Goal: Task Accomplishment & Management: Complete application form

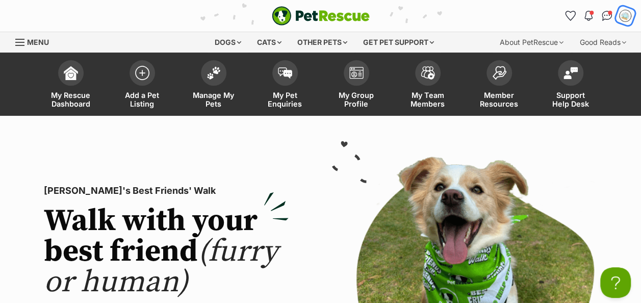
click at [626, 17] on img "My account" at bounding box center [625, 15] width 13 height 13
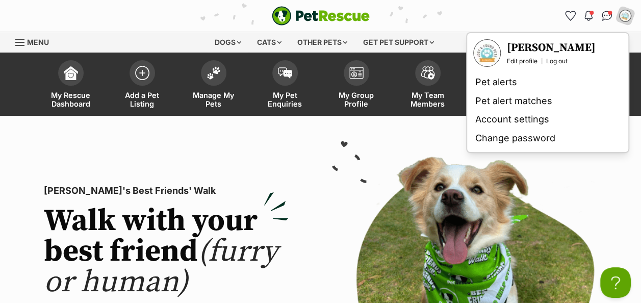
click at [348, 150] on img at bounding box center [348, 160] width 39 height 49
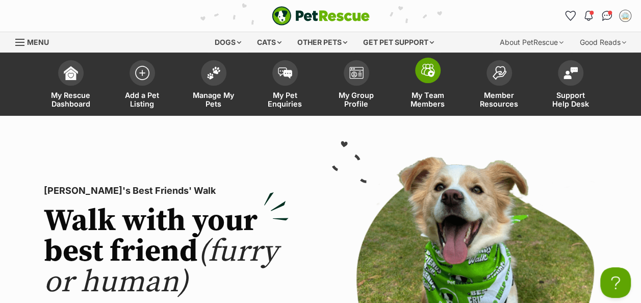
click at [419, 100] on span "My Team Members" at bounding box center [428, 99] width 46 height 17
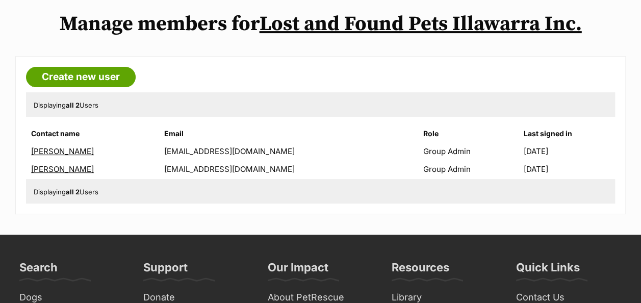
scroll to position [102, 0]
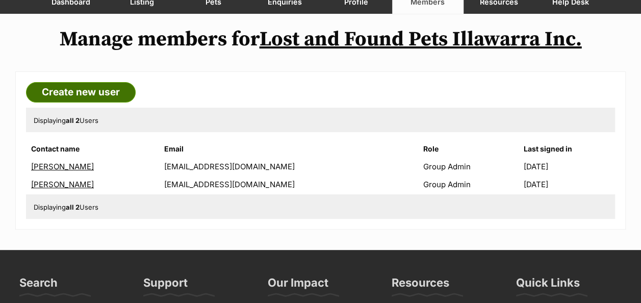
click at [86, 94] on link "Create new user" at bounding box center [81, 92] width 110 height 20
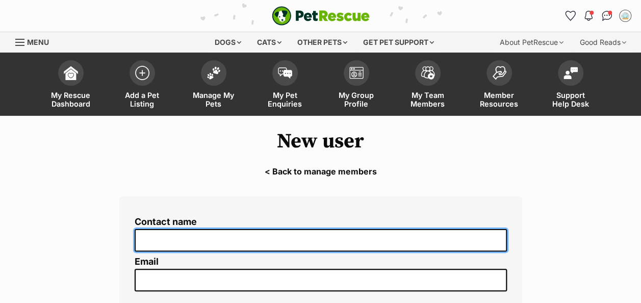
click at [183, 233] on input "Contact name" at bounding box center [321, 240] width 372 height 23
type input "[PERSON_NAME]"
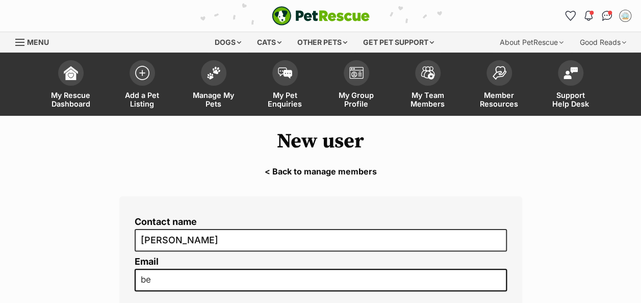
type input "[EMAIL_ADDRESS][DOMAIN_NAME]"
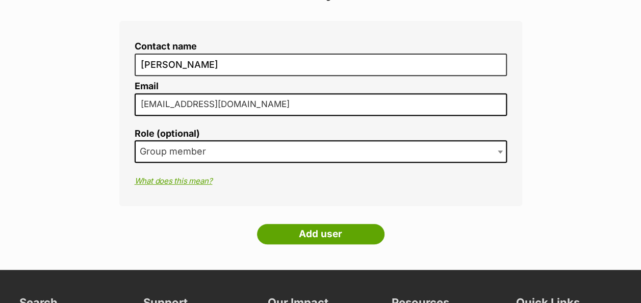
scroll to position [175, 0]
click at [496, 150] on span at bounding box center [501, 151] width 10 height 22
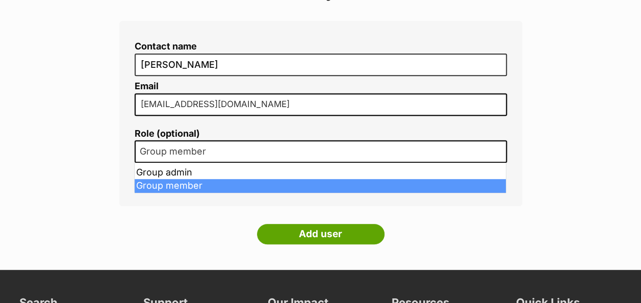
click at [496, 151] on span at bounding box center [501, 151] width 10 height 22
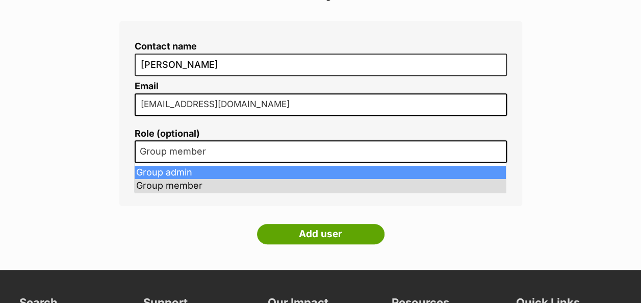
select select "2"
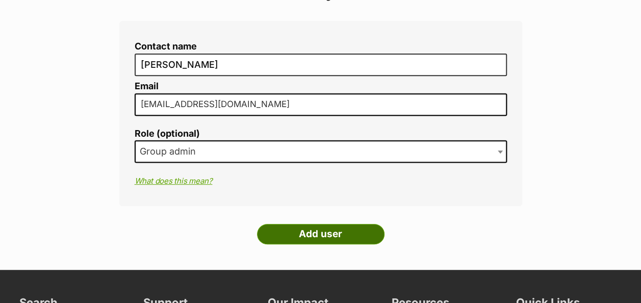
click at [341, 236] on input "Add user" at bounding box center [320, 234] width 127 height 20
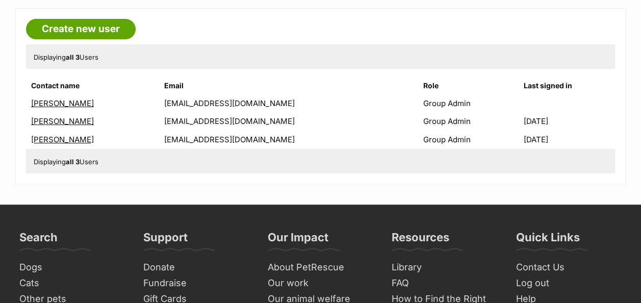
scroll to position [102, 0]
